Goal: Transaction & Acquisition: Purchase product/service

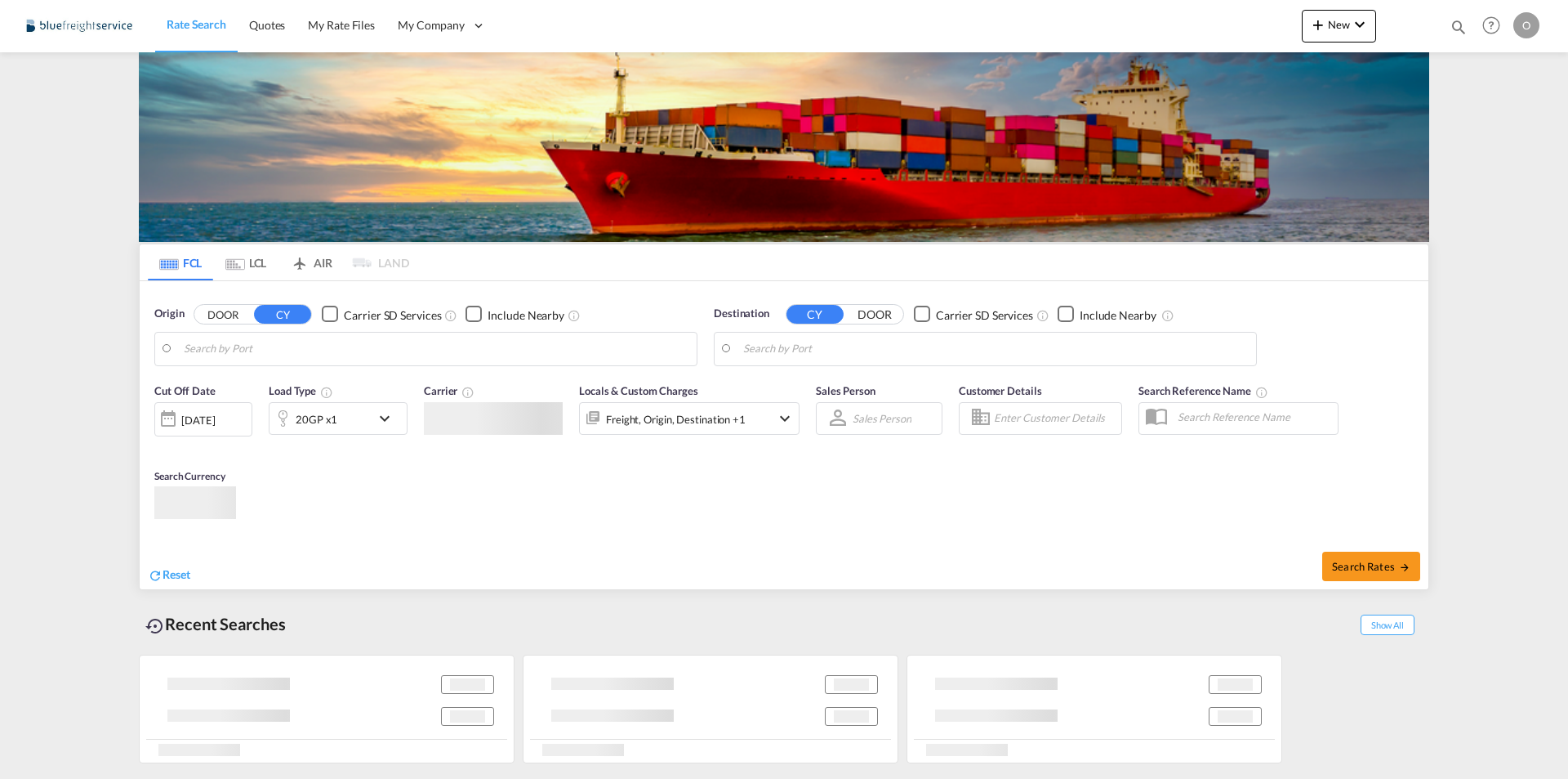
type input "[EMAIL_ADDRESS][DOMAIN_NAME]"
click at [756, 451] on div "Locals & Custom Charges Freight, Origin, Destination +1" at bounding box center [689, 416] width 220 height 69
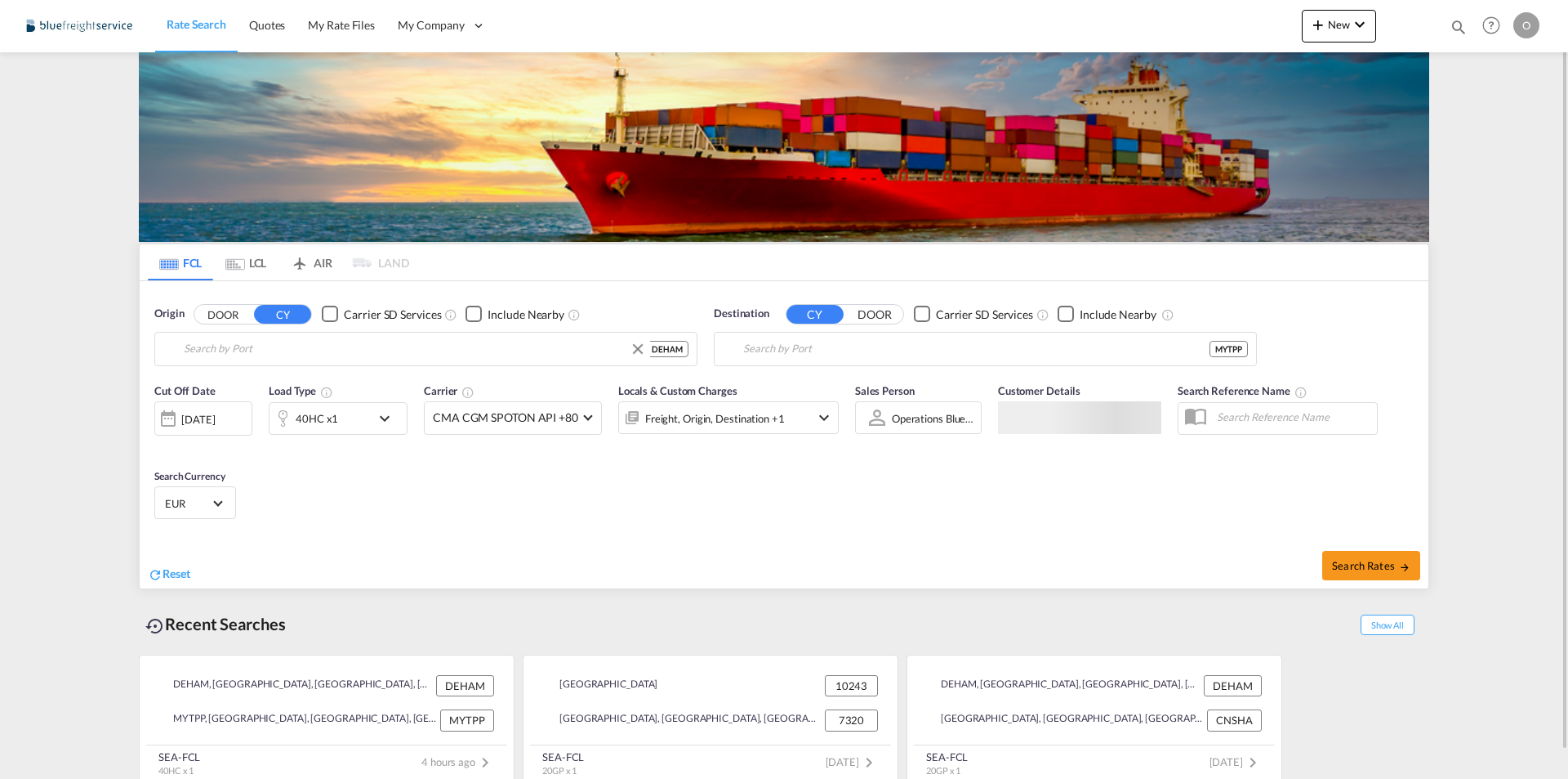
type input "[GEOGRAPHIC_DATA], [GEOGRAPHIC_DATA]"
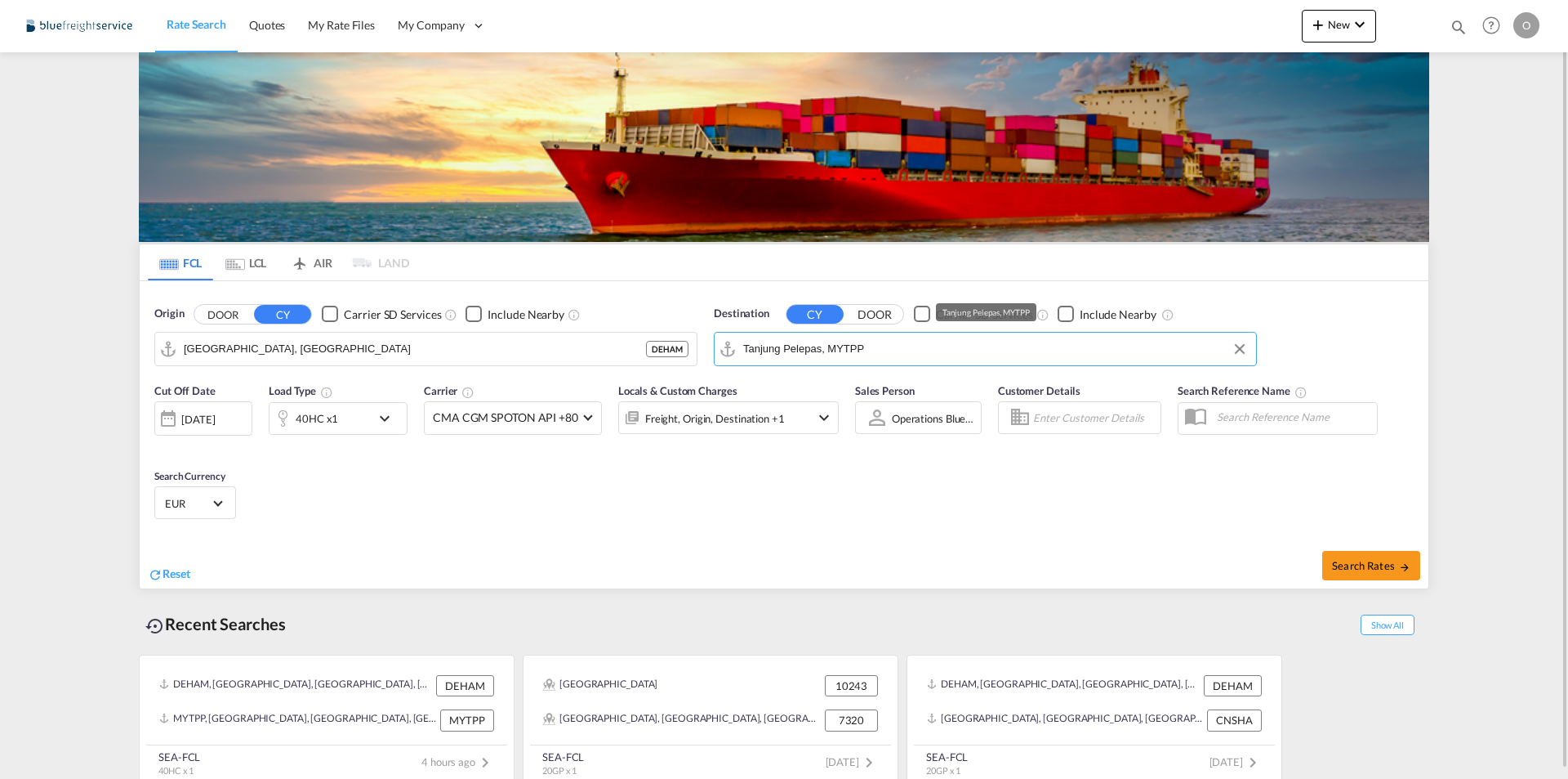
click at [841, 353] on input "Tanjung Pelepas, MYTPP" at bounding box center [996, 349] width 504 height 25
click at [869, 393] on div "[PERSON_NAME] ([GEOGRAPHIC_DATA]) [GEOGRAPHIC_DATA] [GEOGRAPHIC_DATA]" at bounding box center [870, 393] width 311 height 49
click at [1151, 352] on input "[PERSON_NAME] ([PERSON_NAME]), [GEOGRAPHIC_DATA]" at bounding box center [996, 349] width 504 height 25
click at [909, 391] on div "[PERSON_NAME] ( [GEOGRAPHIC_DATA]) [GEOGRAPHIC_DATA] [GEOGRAPHIC_DATA]" at bounding box center [870, 393] width 311 height 49
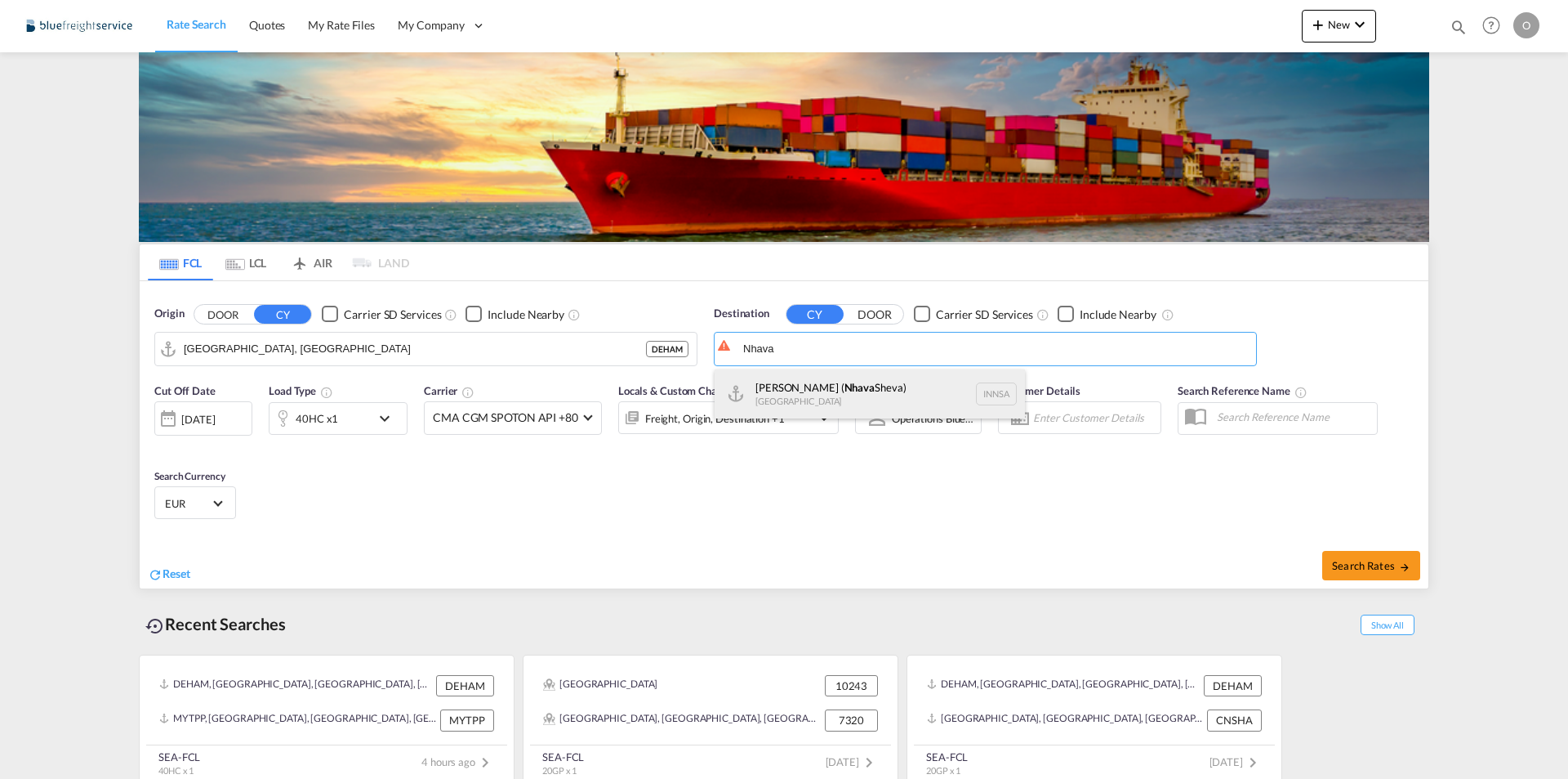
type input "[PERSON_NAME] ([PERSON_NAME]), [GEOGRAPHIC_DATA]"
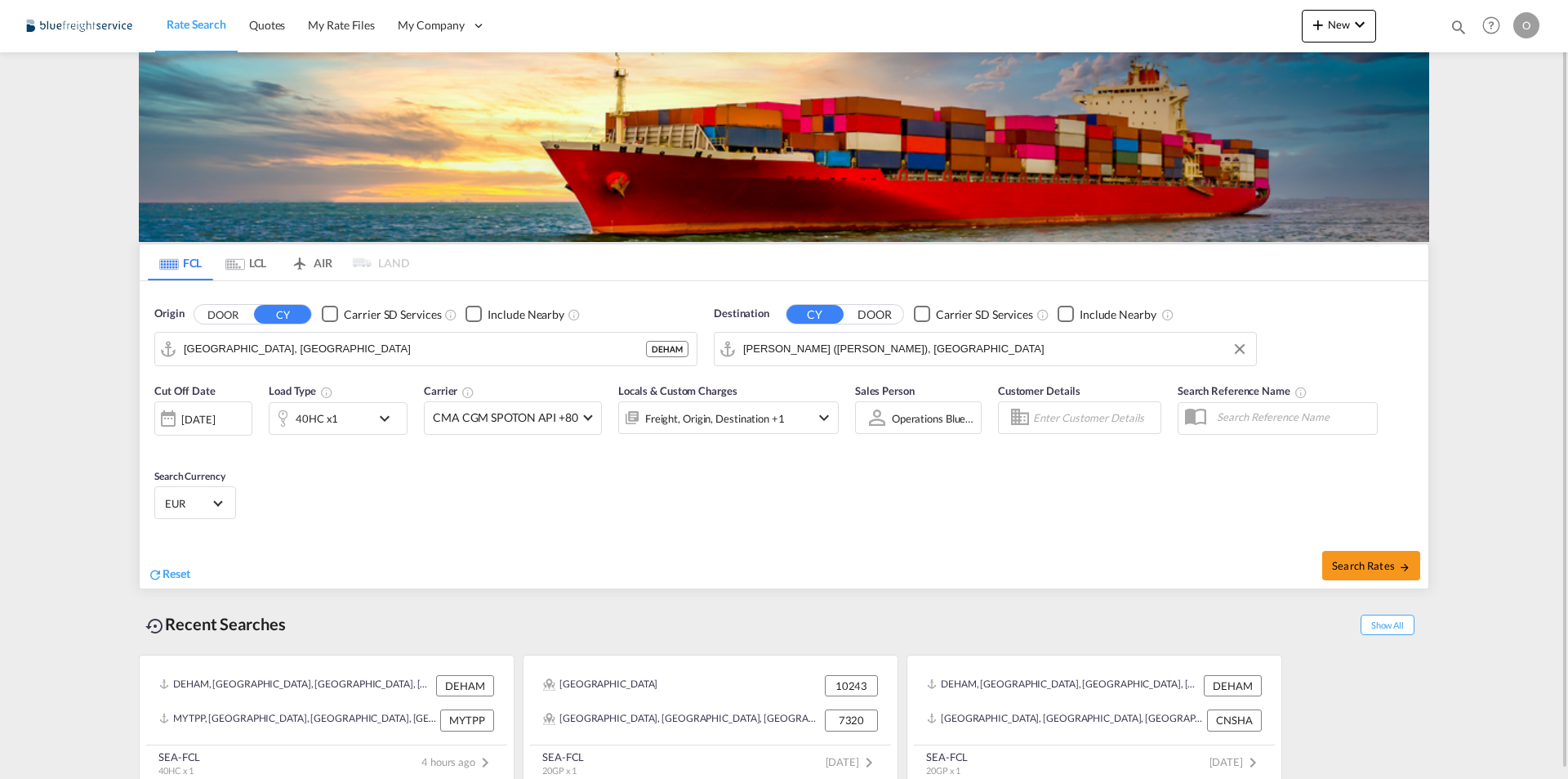
click at [385, 418] on md-icon "icon-chevron-down" at bounding box center [389, 418] width 28 height 20
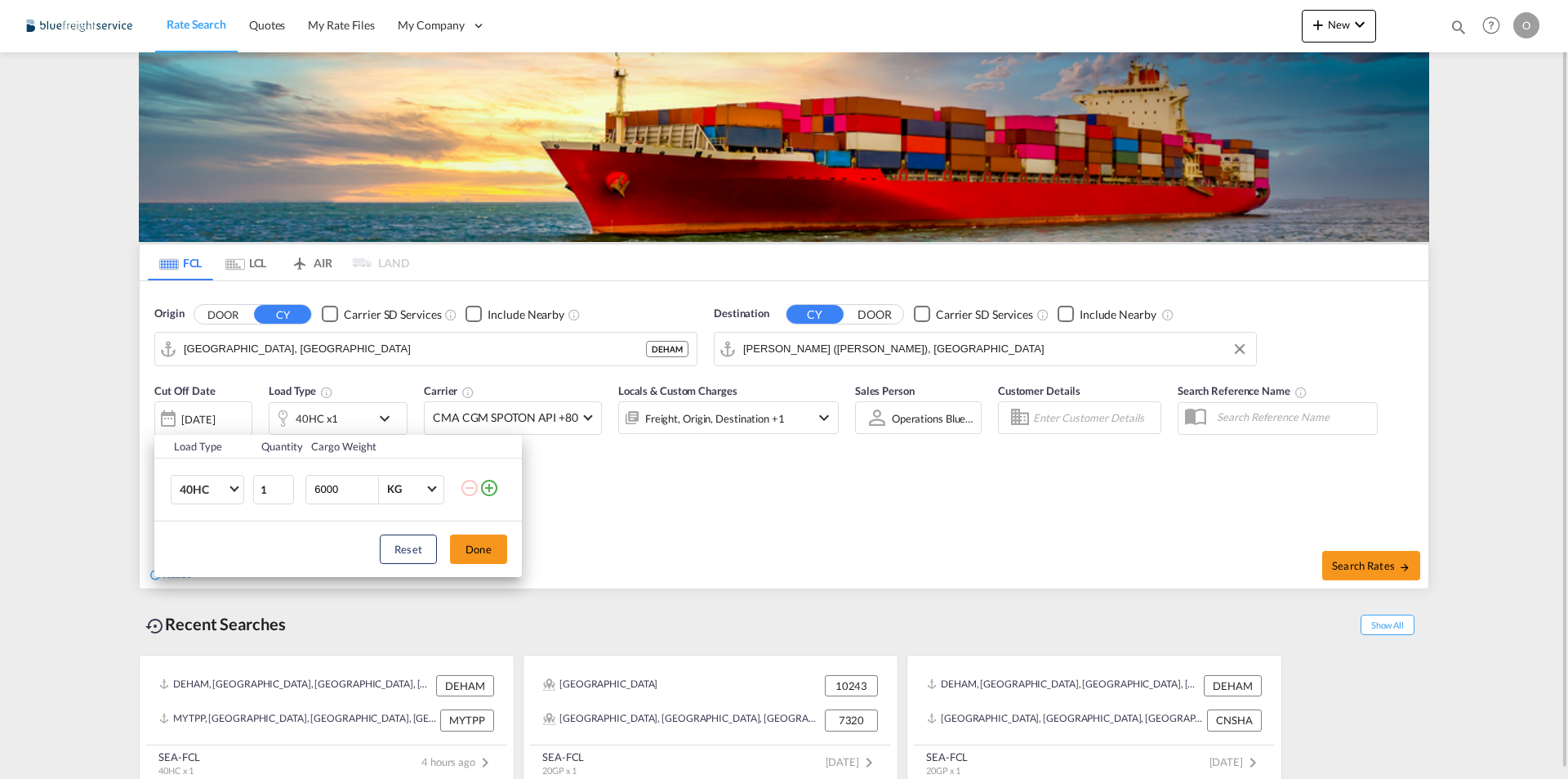
click at [385, 419] on div "Load Type Quantity Cargo Weight 40HC 20GP 40GP 40HC 45HC 20RE 40RE 40HR 20OT 40…" at bounding box center [784, 390] width 1568 height 779
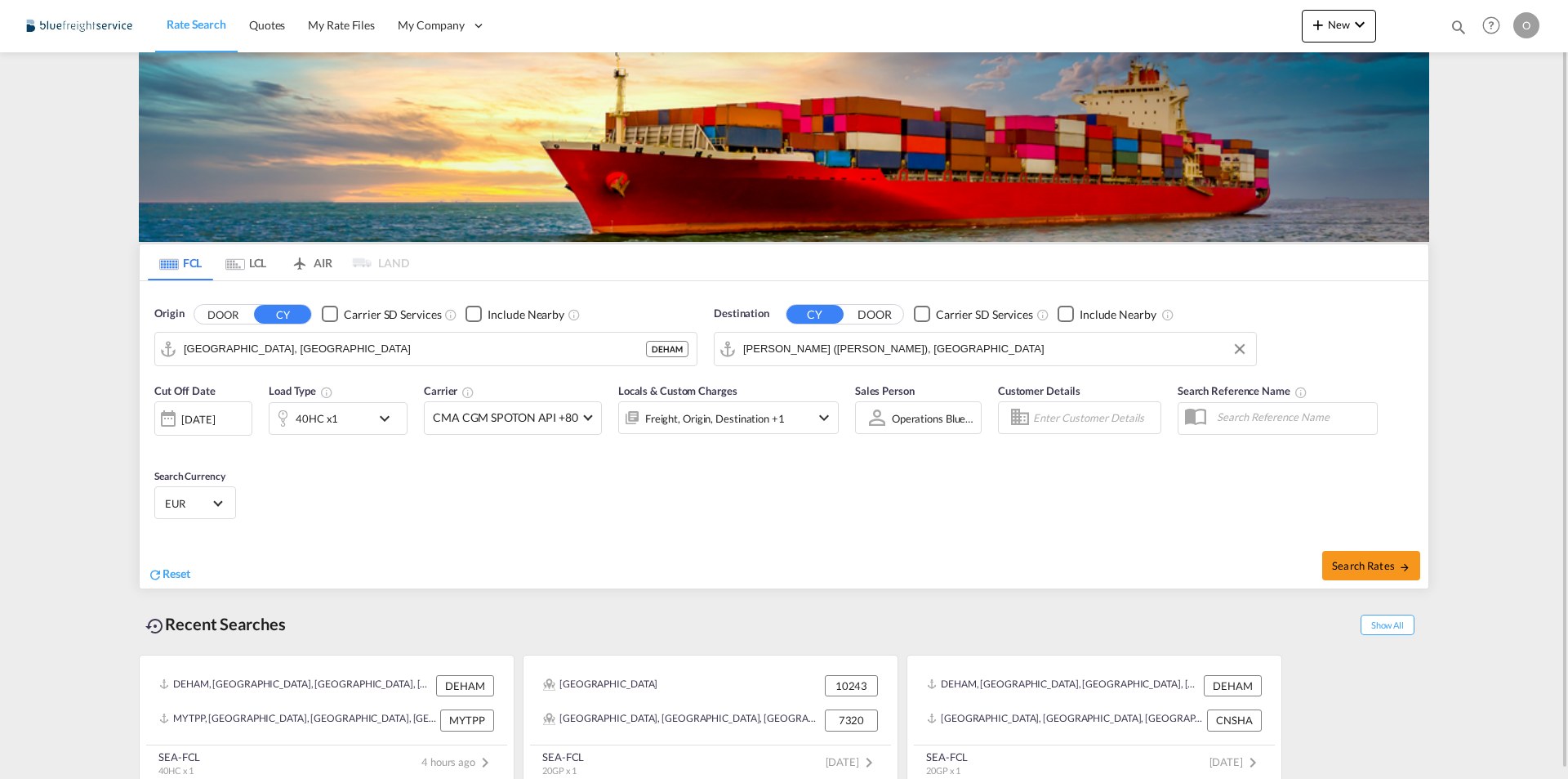
click at [1310, 558] on div "Search Rates" at bounding box center [1108, 564] width 641 height 47
click at [1324, 565] on button "Search Rates" at bounding box center [1371, 565] width 98 height 30
type input "DEHAM to INNSA / [DATE]"
